Goal: Task Accomplishment & Management: Use online tool/utility

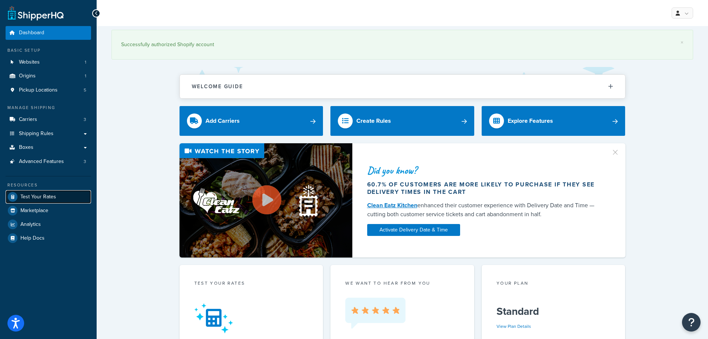
click at [41, 191] on link "Test Your Rates" at bounding box center [48, 196] width 85 height 13
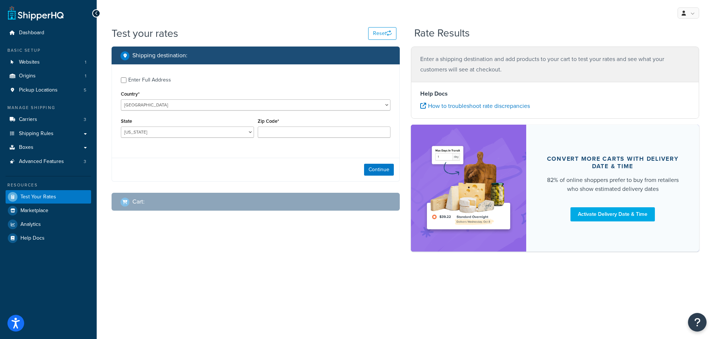
click at [143, 76] on div "Enter Full Address" at bounding box center [149, 80] width 43 height 10
click at [126, 77] on input "Enter Full Address" at bounding box center [124, 80] width 6 height 6
checkbox input "true"
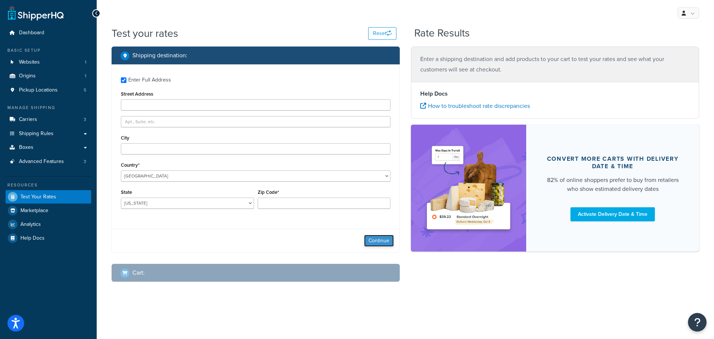
click at [385, 239] on button "Continue" at bounding box center [379, 240] width 30 height 12
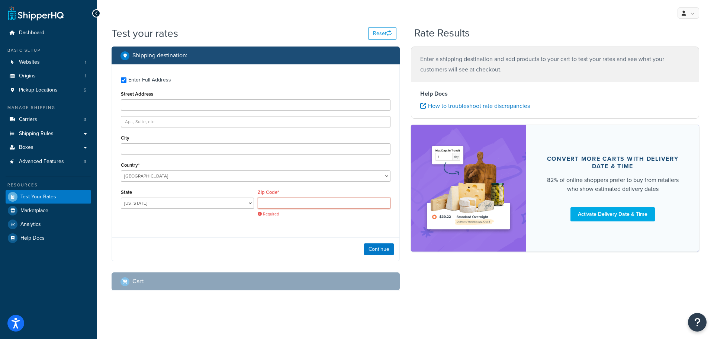
click at [275, 202] on input "Zip Code*" at bounding box center [324, 202] width 133 height 11
click at [259, 223] on div "Enter Full Address Street Address City Country* [GEOGRAPHIC_DATA] [GEOGRAPHIC_D…" at bounding box center [255, 147] width 287 height 167
drag, startPoint x: 279, startPoint y: 203, endPoint x: 284, endPoint y: 203, distance: 5.2
click at [279, 203] on input "Zip Code*" at bounding box center [324, 202] width 133 height 11
type input "27616"
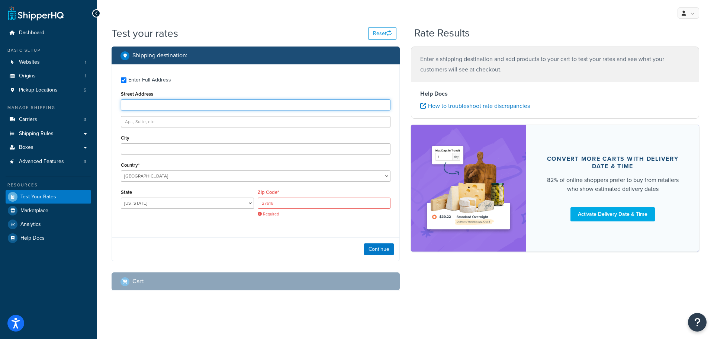
type input "[STREET_ADDRESS]"
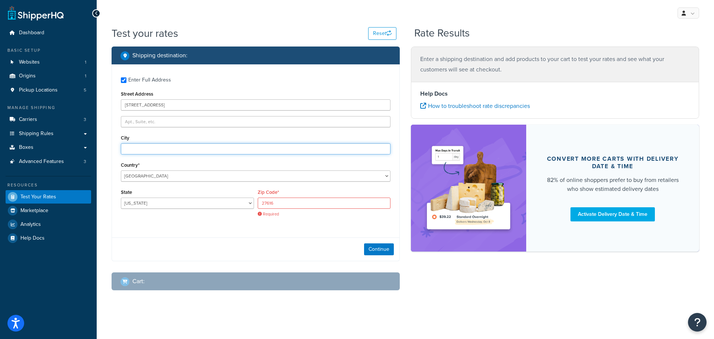
type input "[GEOGRAPHIC_DATA]"
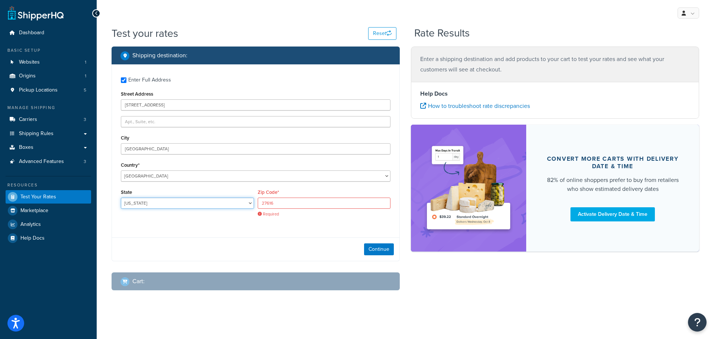
select select "NC"
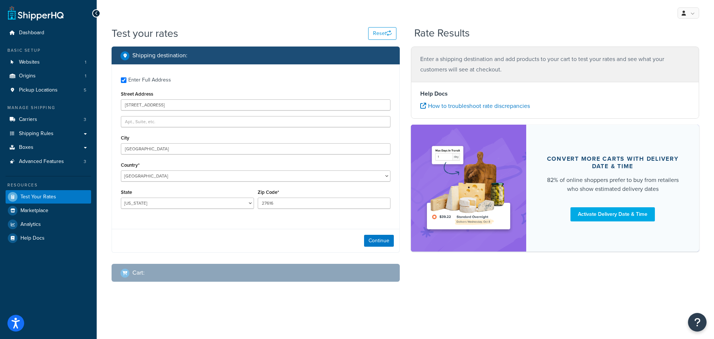
click at [250, 215] on div "Enter Full Address Street Address [STREET_ADDRESS] [GEOGRAPHIC_DATA] [GEOGRAPHI…" at bounding box center [255, 143] width 287 height 159
click at [376, 236] on button "Continue" at bounding box center [379, 240] width 30 height 12
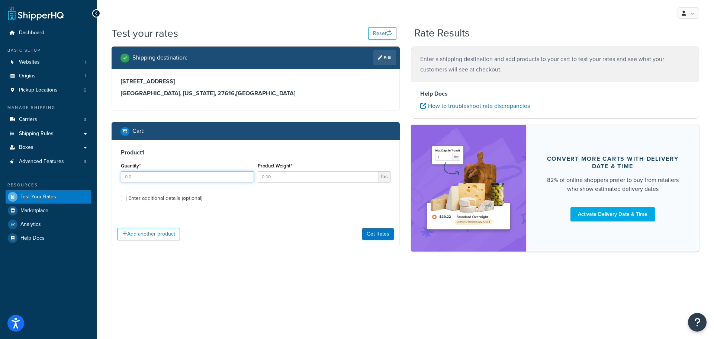
click at [209, 178] on input "Quantity*" at bounding box center [187, 176] width 133 height 11
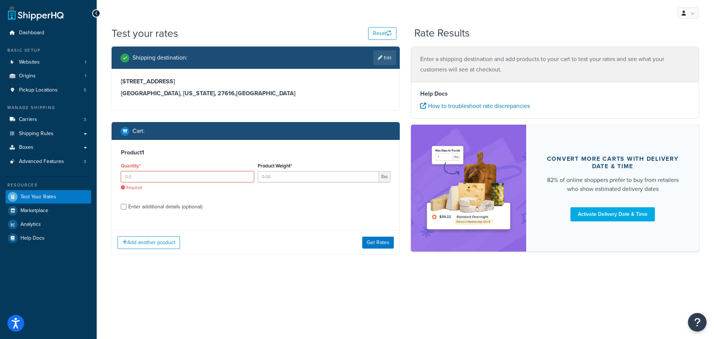
click at [185, 179] on input "Quantity*" at bounding box center [187, 176] width 133 height 11
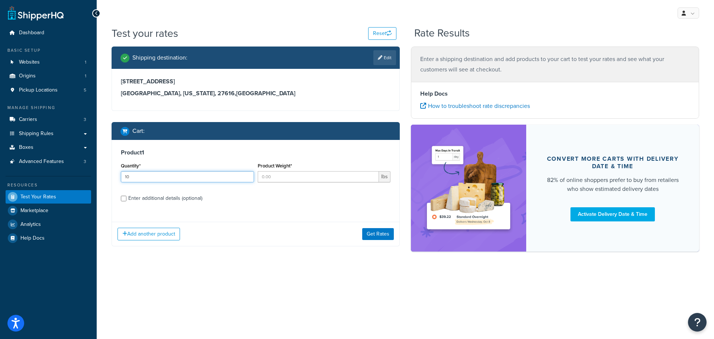
type input "10"
click at [315, 180] on input "Product Weight*" at bounding box center [319, 176] width 122 height 11
paste input "19.0"
type input "19.0"
click at [313, 270] on div "Test your rates Reset Rate Results Shipping destination : Edit [STREET_ADDRESS]…" at bounding box center [405, 151] width 617 height 251
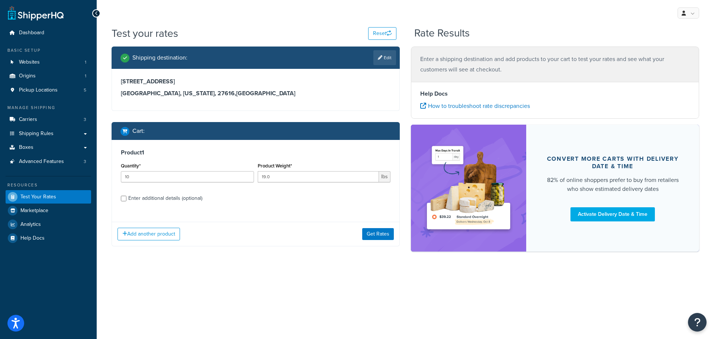
click at [174, 197] on div "Enter additional details (optional)" at bounding box center [165, 198] width 74 height 10
click at [126, 197] on input "Enter additional details (optional)" at bounding box center [124, 198] width 6 height 6
checkbox input "true"
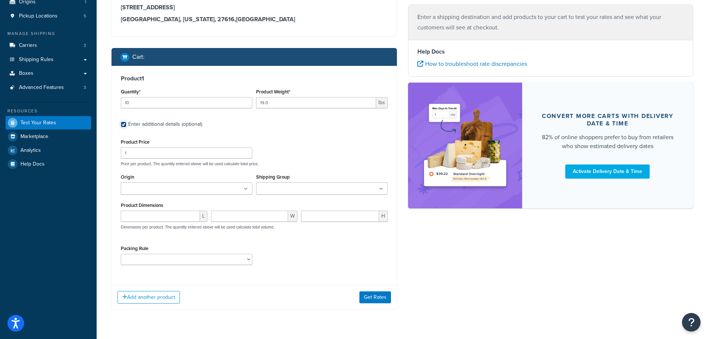
scroll to position [74, 0]
click at [171, 182] on ul at bounding box center [187, 188] width 132 height 12
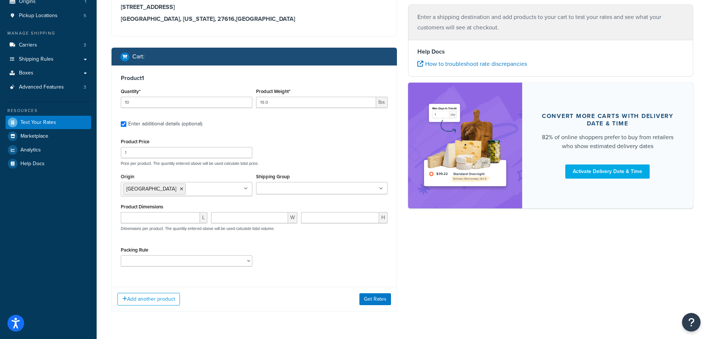
drag, startPoint x: 161, startPoint y: 200, endPoint x: 229, endPoint y: 190, distance: 68.7
click at [281, 189] on input "Shipping Group" at bounding box center [291, 188] width 66 height 8
click at [287, 303] on div "Add another product Get Rates" at bounding box center [254, 298] width 285 height 24
click at [152, 216] on input "number" at bounding box center [160, 217] width 79 height 11
type input "12"
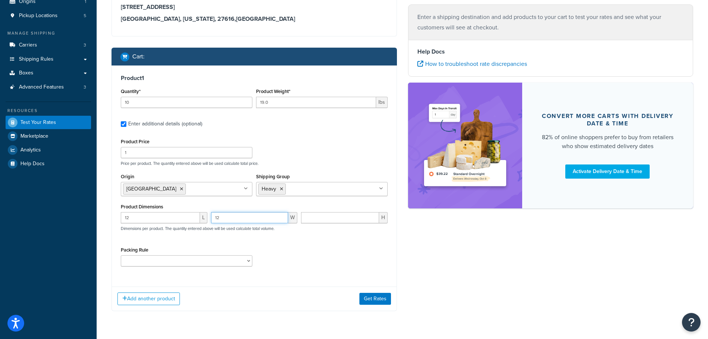
type input "12"
type input "8"
click at [278, 308] on div "Add another product Get Rates" at bounding box center [254, 298] width 285 height 24
click at [229, 261] on select "H5A Package Tripod/Rod" at bounding box center [187, 260] width 132 height 11
click at [270, 305] on div "Add another product Get Rates" at bounding box center [254, 298] width 285 height 24
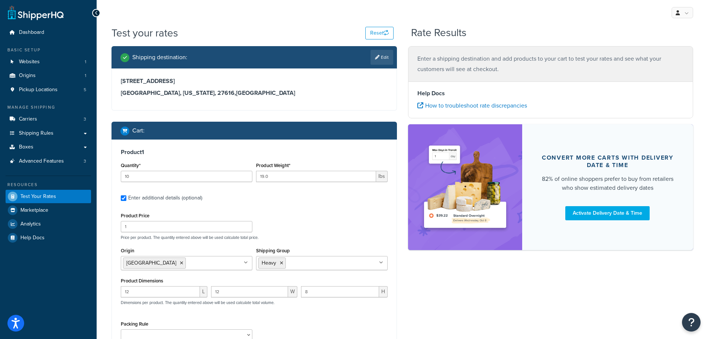
scroll to position [0, 0]
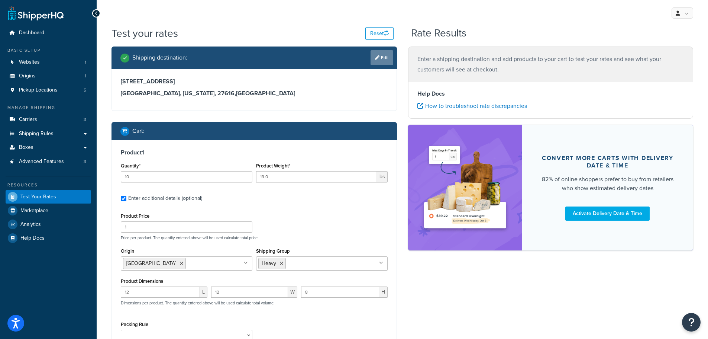
click at [384, 58] on link "Edit" at bounding box center [381, 57] width 23 height 15
select select "NC"
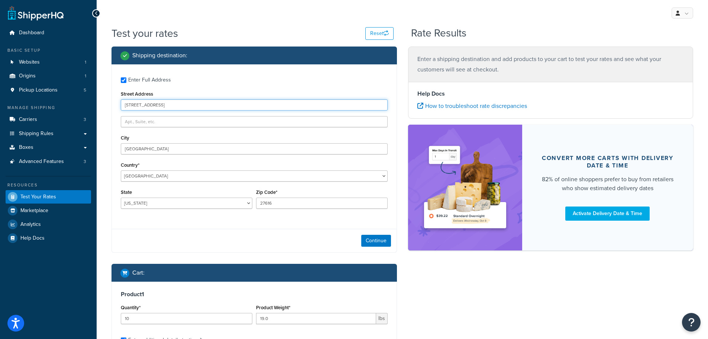
click at [170, 107] on input "[STREET_ADDRESS]" at bounding box center [254, 104] width 267 height 11
paste input "104 [PERSON_NAME]"
type input "[STREET_ADDRESS]"
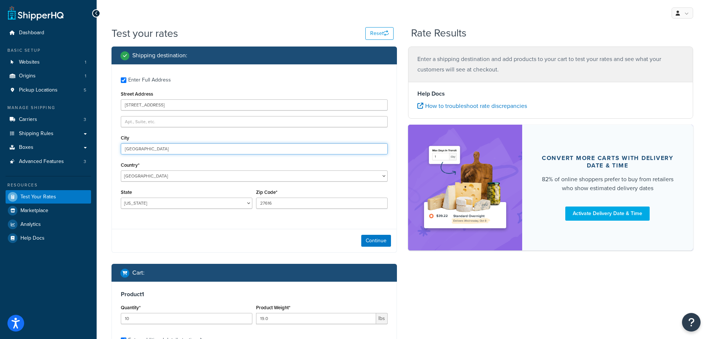
click at [159, 151] on input "[GEOGRAPHIC_DATA]" at bounding box center [254, 148] width 267 height 11
click at [182, 148] on input "[GEOGRAPHIC_DATA]" at bounding box center [254, 148] width 267 height 11
paste input "[GEOGRAPHIC_DATA]"
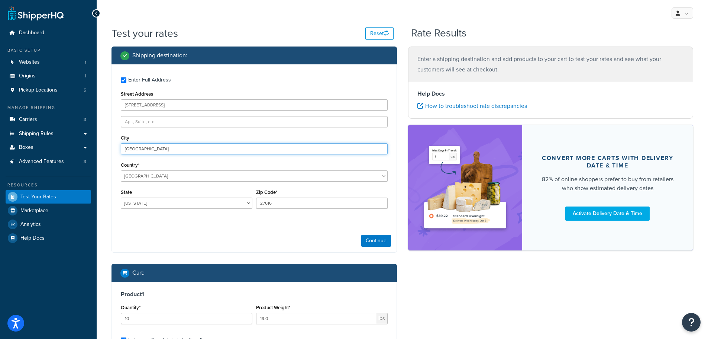
type input "[GEOGRAPHIC_DATA]"
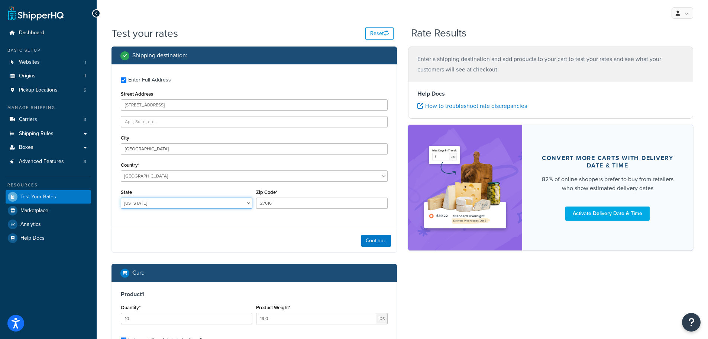
click at [157, 202] on select "[US_STATE] [US_STATE] [US_STATE] [US_STATE] [US_STATE] Armed Forces Americas Ar…" at bounding box center [187, 202] width 132 height 11
select select "VA"
click at [121, 198] on select "[US_STATE] [US_STATE] [US_STATE] [US_STATE] [US_STATE] Armed Forces Americas Ar…" at bounding box center [187, 202] width 132 height 11
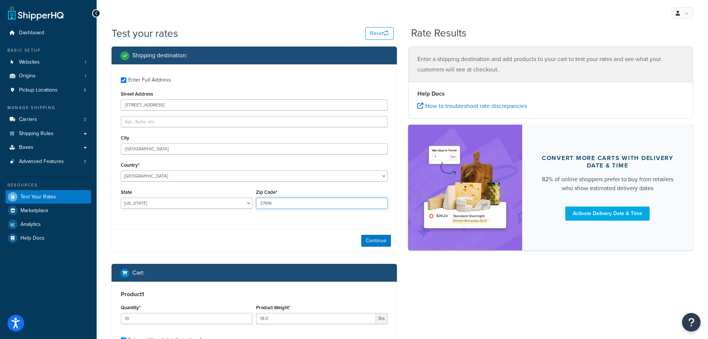
click at [294, 204] on input "27616" at bounding box center [322, 202] width 132 height 11
paste input "2821"
type input "22821"
click at [263, 226] on div "Enter Full Address Street Address [STREET_ADDRESS] [GEOGRAPHIC_DATA] [GEOGRAPHI…" at bounding box center [253, 158] width 285 height 188
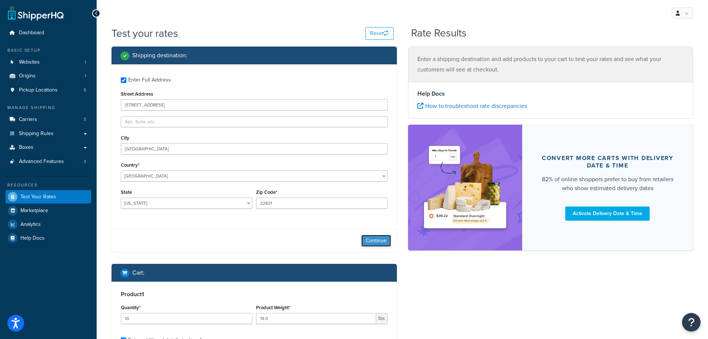
click at [370, 239] on button "Continue" at bounding box center [376, 240] width 30 height 12
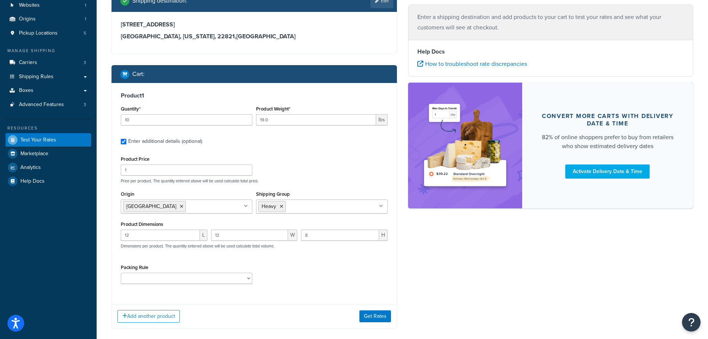
scroll to position [74, 0]
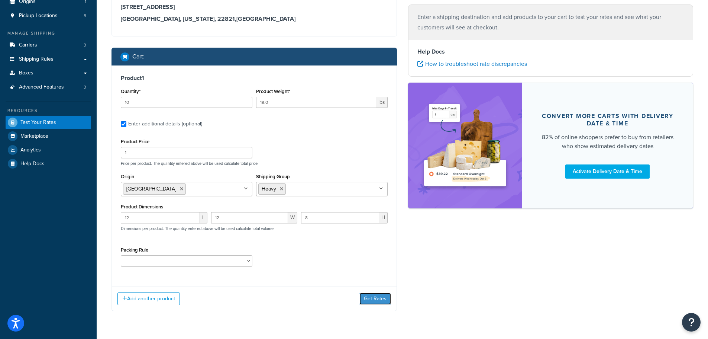
click at [372, 300] on button "Get Rates" at bounding box center [375, 298] width 32 height 12
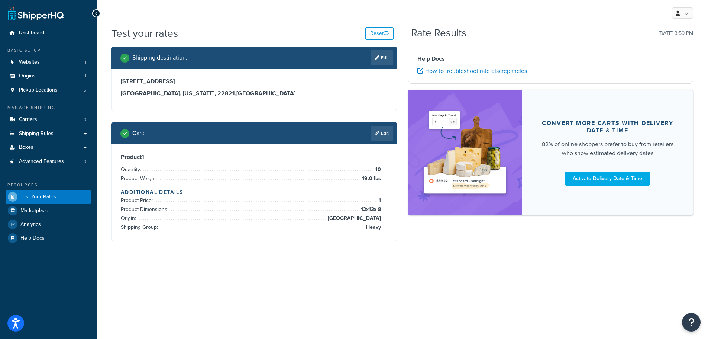
scroll to position [0, 0]
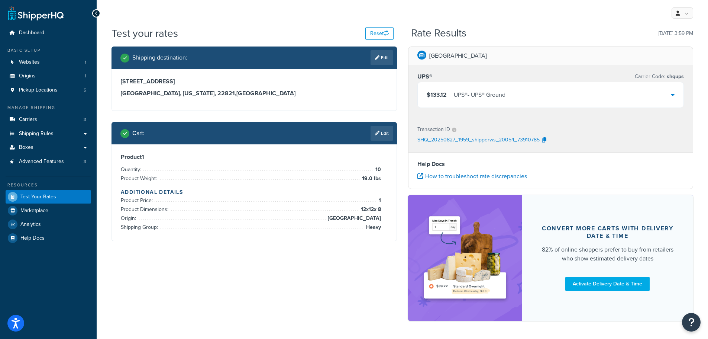
click at [441, 93] on span "$133.12" at bounding box center [437, 94] width 20 height 9
copy span "133.12"
click at [506, 34] on div "Rate Results [DATE] 3:59 PM" at bounding box center [552, 33] width 282 height 12
click at [254, 265] on div "Shipping destination : Edit [STREET_ADDRESS][US_STATE] Cart : Edit Product 1 Qu…" at bounding box center [402, 186] width 593 height 281
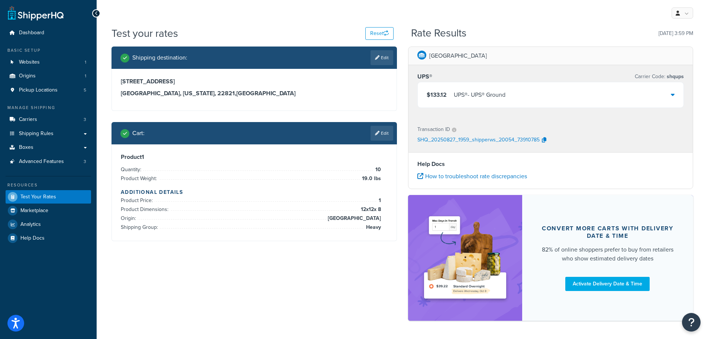
click at [291, 261] on div "Shipping destination : Edit [STREET_ADDRESS][US_STATE] Cart : Edit Product 1 Qu…" at bounding box center [402, 186] width 593 height 281
